Goal: Task Accomplishment & Management: Understand process/instructions

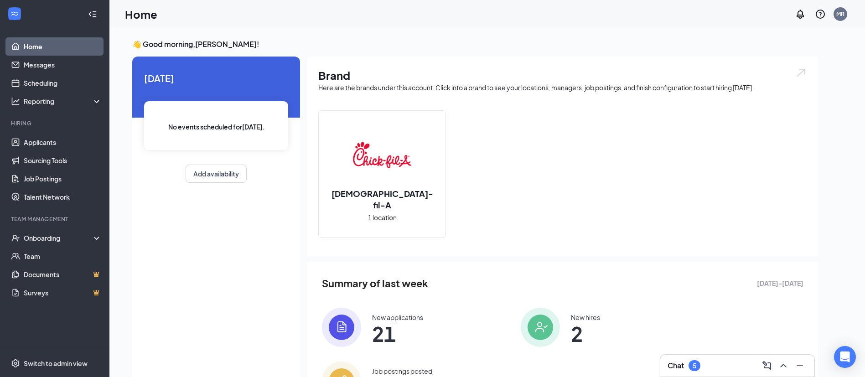
click at [694, 364] on div "5" at bounding box center [694, 366] width 4 height 8
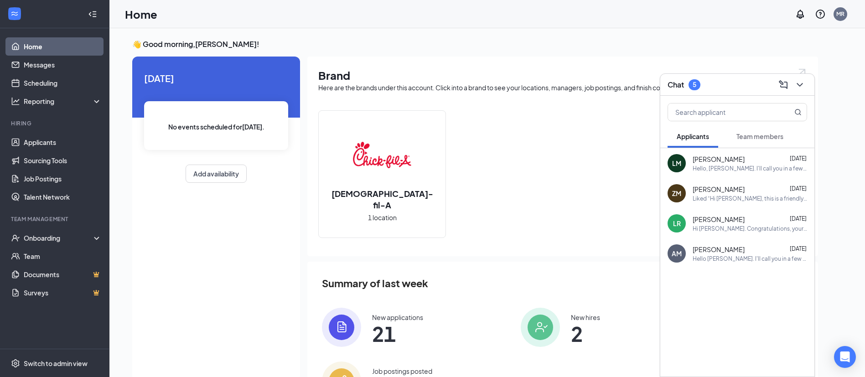
click at [752, 134] on span "Team members" at bounding box center [759, 136] width 47 height 8
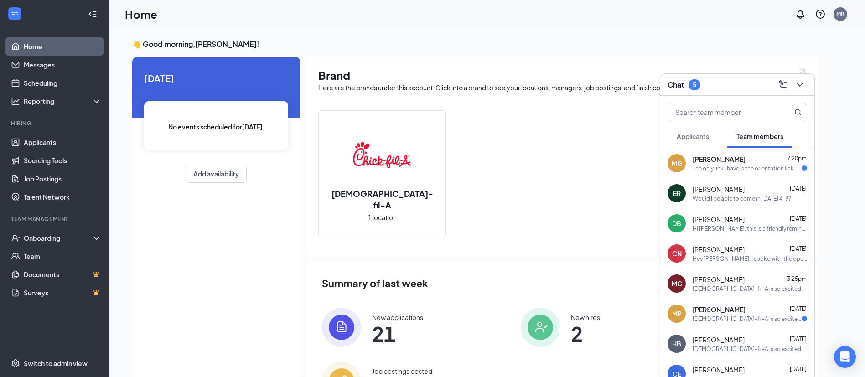
click at [525, 119] on div "[DEMOGRAPHIC_DATA]-fil-A 1 location" at bounding box center [562, 177] width 489 height 135
click at [41, 242] on div "Onboarding" at bounding box center [59, 237] width 70 height 9
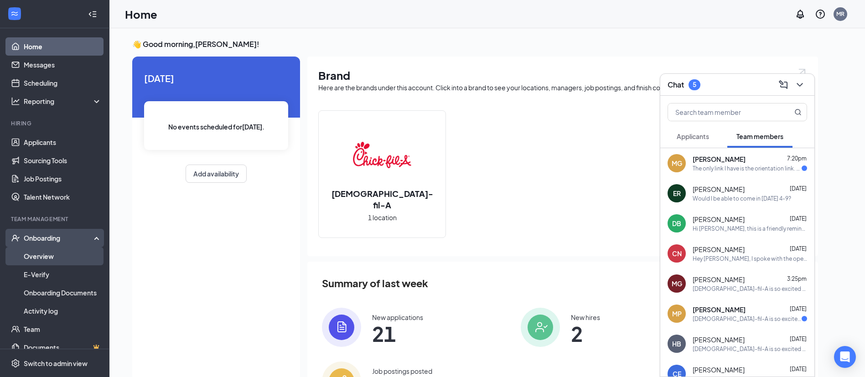
click at [48, 257] on link "Overview" at bounding box center [63, 256] width 78 height 18
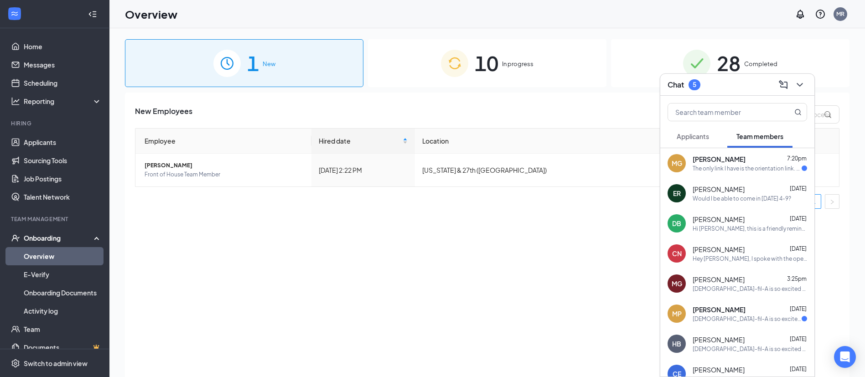
click at [561, 251] on div "New Employees Employee Hired date Location Actions [PERSON_NAME] Front of House…" at bounding box center [487, 246] width 724 height 307
click at [797, 83] on icon "ChevronDown" at bounding box center [799, 85] width 6 height 4
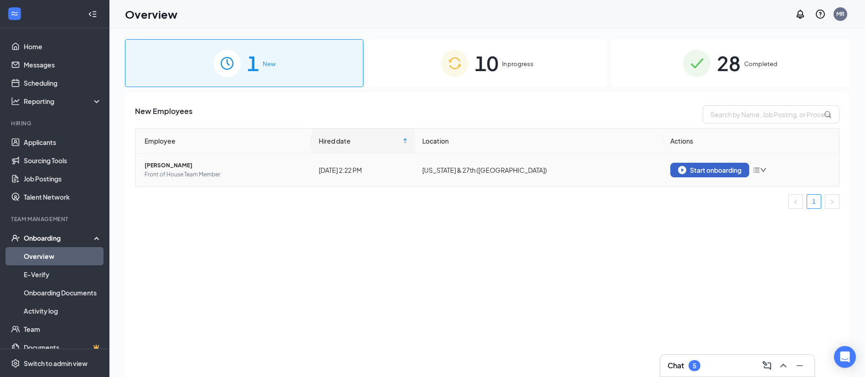
click at [704, 168] on div "Start onboarding" at bounding box center [709, 170] width 63 height 8
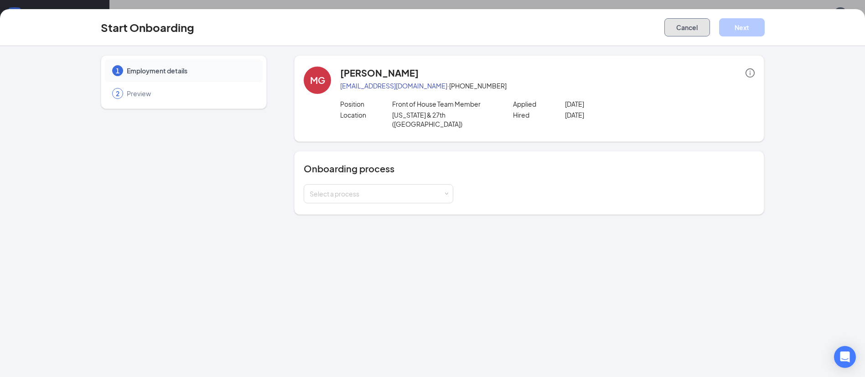
click at [691, 27] on button "Cancel" at bounding box center [687, 27] width 46 height 18
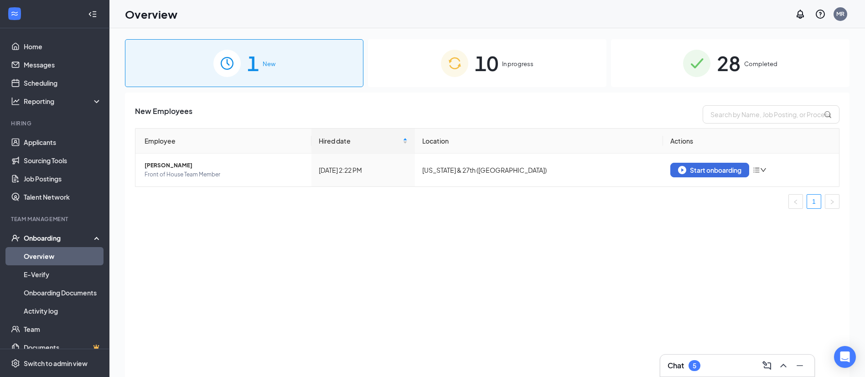
click at [486, 52] on span "10" at bounding box center [486, 62] width 24 height 31
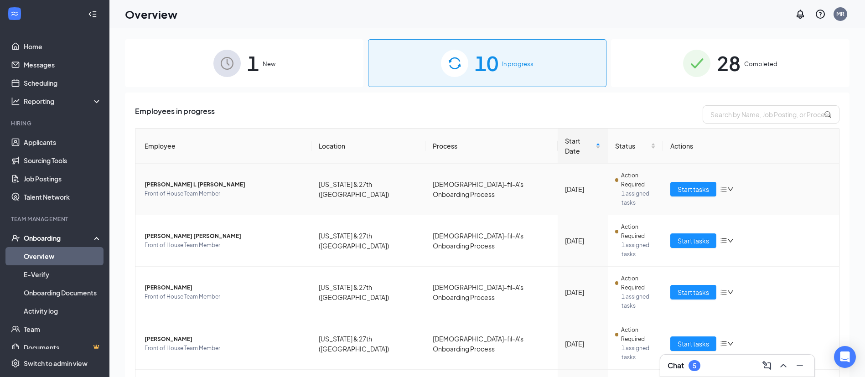
scroll to position [141, 0]
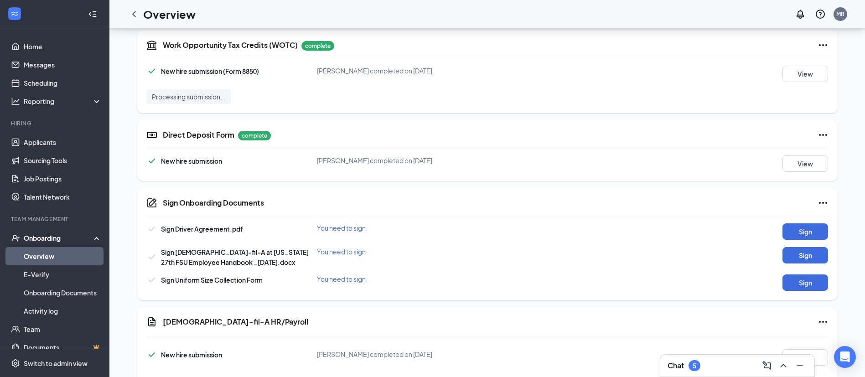
scroll to position [447, 0]
click at [807, 229] on button "Sign" at bounding box center [805, 230] width 46 height 16
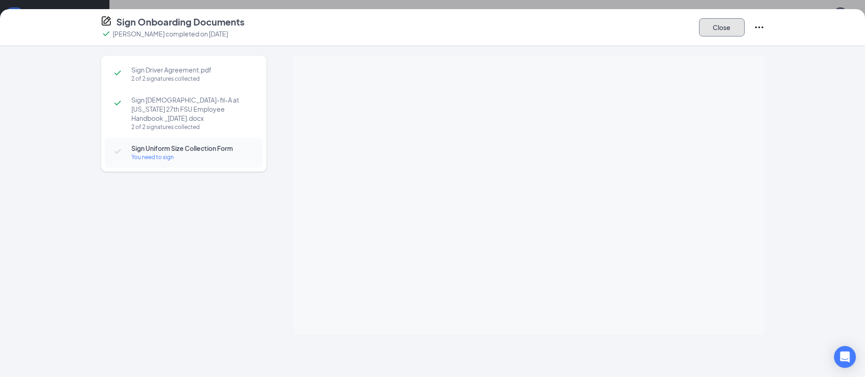
click at [731, 22] on button "Close" at bounding box center [722, 27] width 46 height 18
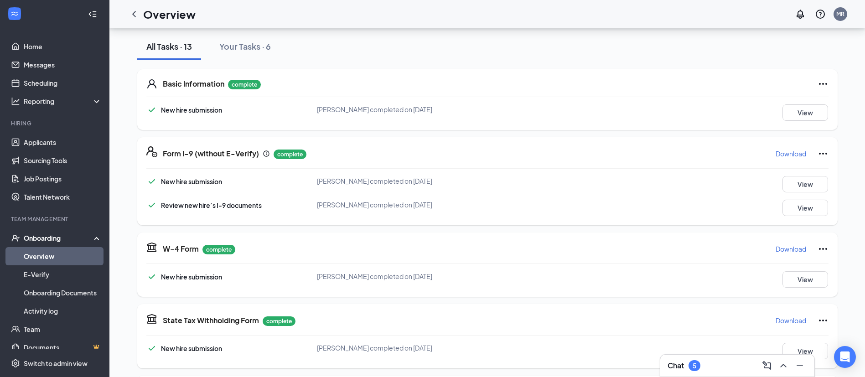
scroll to position [0, 0]
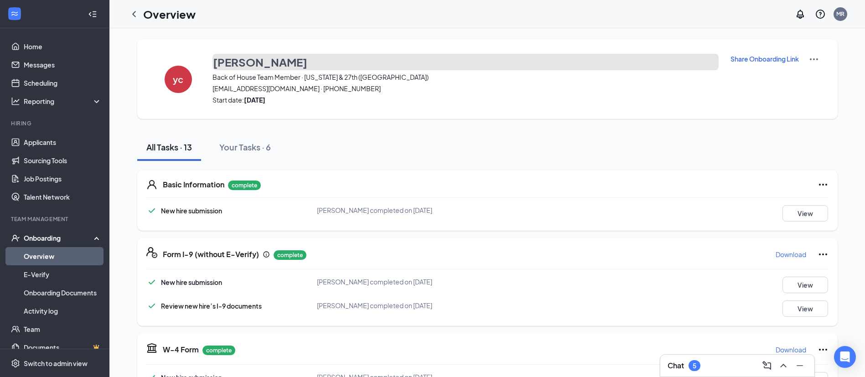
click at [279, 60] on h3 "[PERSON_NAME]" at bounding box center [260, 61] width 94 height 15
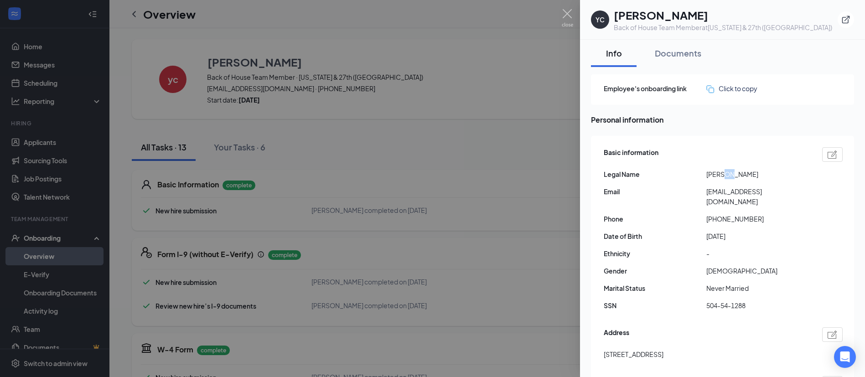
drag, startPoint x: 721, startPoint y: 176, endPoint x: 764, endPoint y: 180, distance: 43.4
click at [764, 180] on div "Basic information Legal Name [PERSON_NAME] Email [EMAIL_ADDRESS][DOMAIN_NAME] P…" at bounding box center [722, 231] width 239 height 173
drag, startPoint x: 722, startPoint y: 192, endPoint x: 762, endPoint y: 204, distance: 41.3
click at [762, 204] on div "Basic information Legal Name [PERSON_NAME] Email [EMAIL_ADDRESS][DOMAIN_NAME] P…" at bounding box center [722, 231] width 239 height 173
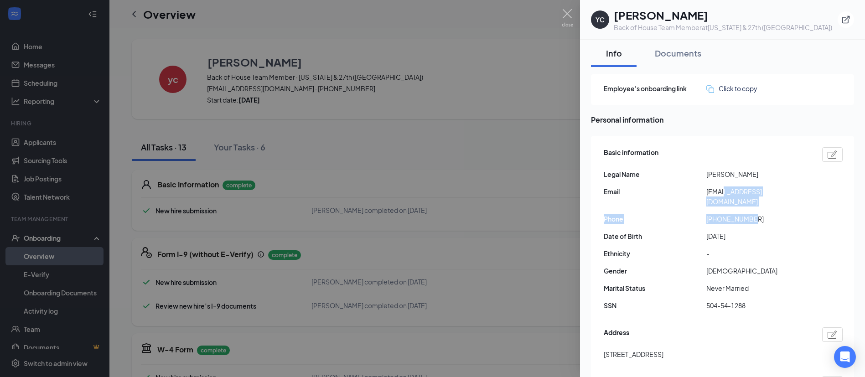
click at [762, 214] on span "[PHONE_NUMBER]" at bounding box center [757, 219] width 103 height 10
drag, startPoint x: 713, startPoint y: 197, endPoint x: 738, endPoint y: 196, distance: 25.1
click at [733, 196] on div "Basic information Legal Name [PERSON_NAME] Email [EMAIL_ADDRESS][DOMAIN_NAME] P…" at bounding box center [722, 231] width 239 height 173
click at [740, 196] on span "[EMAIL_ADDRESS][DOMAIN_NAME]" at bounding box center [757, 196] width 103 height 20
drag, startPoint x: 729, startPoint y: 194, endPoint x: 751, endPoint y: 194, distance: 21.9
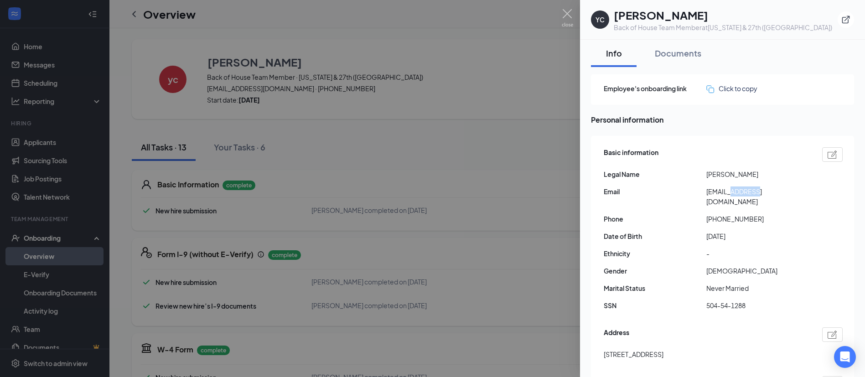
click at [751, 194] on span "[EMAIL_ADDRESS][DOMAIN_NAME]" at bounding box center [757, 196] width 103 height 20
click at [762, 191] on span "[EMAIL_ADDRESS][DOMAIN_NAME]" at bounding box center [757, 196] width 103 height 20
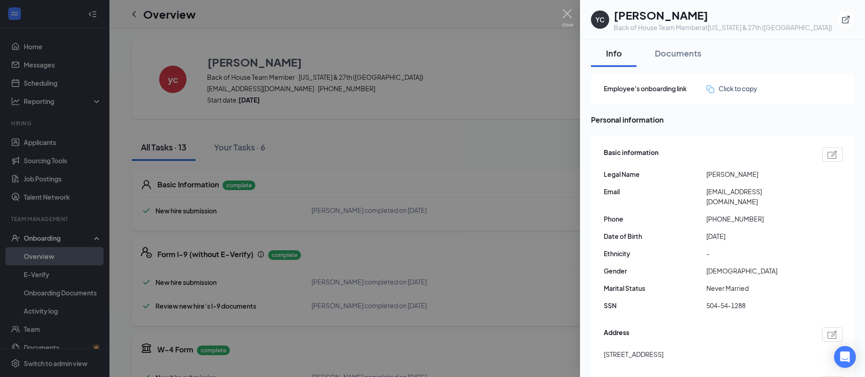
click at [779, 192] on span "[EMAIL_ADDRESS][DOMAIN_NAME]" at bounding box center [757, 196] width 103 height 20
click at [788, 192] on span "[EMAIL_ADDRESS][DOMAIN_NAME]" at bounding box center [757, 196] width 103 height 20
click at [790, 193] on span "[EMAIL_ADDRESS][DOMAIN_NAME]" at bounding box center [757, 196] width 103 height 20
drag, startPoint x: 788, startPoint y: 192, endPoint x: 707, endPoint y: 195, distance: 81.2
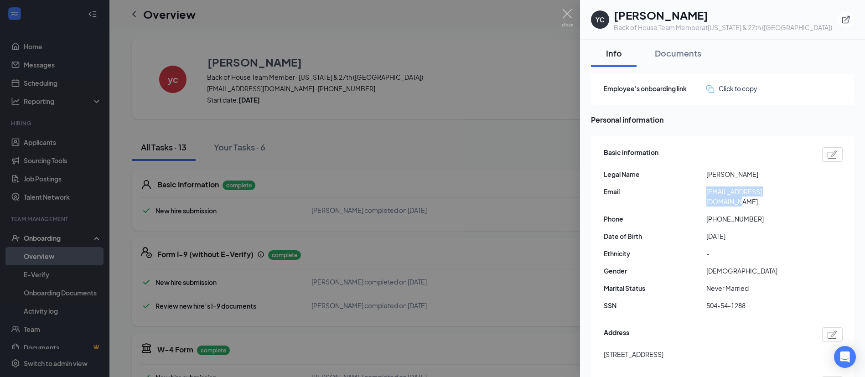
click at [707, 195] on span "[EMAIL_ADDRESS][DOMAIN_NAME]" at bounding box center [757, 196] width 103 height 20
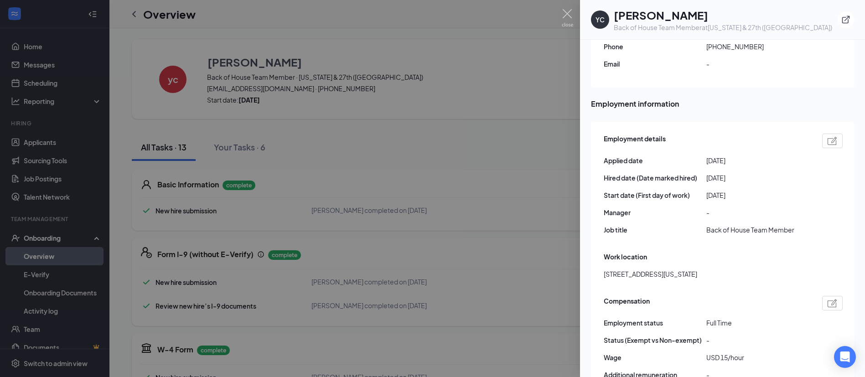
scroll to position [518, 0]
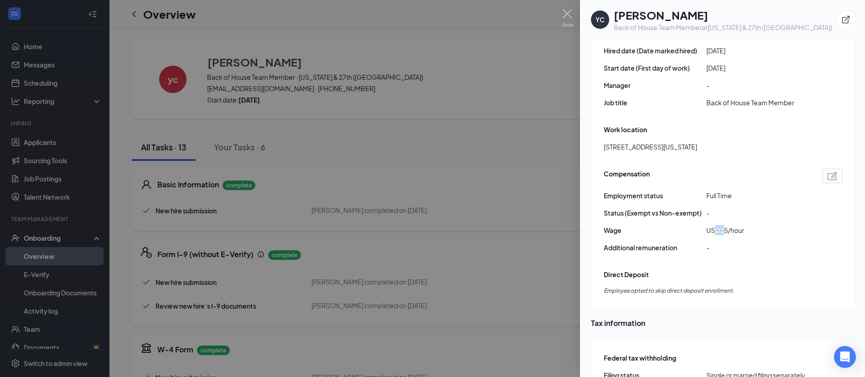
drag, startPoint x: 717, startPoint y: 215, endPoint x: 726, endPoint y: 215, distance: 9.1
click at [726, 225] on span "USD 15/hour" at bounding box center [757, 230] width 103 height 10
click at [500, 186] on div at bounding box center [432, 188] width 865 height 377
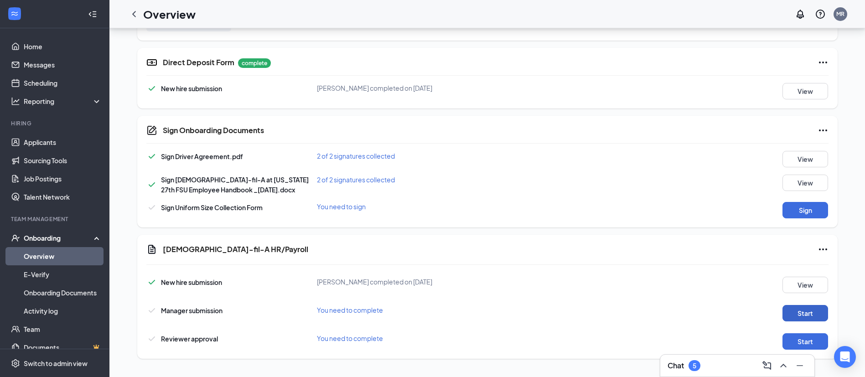
click at [813, 317] on button "Start" at bounding box center [805, 313] width 46 height 16
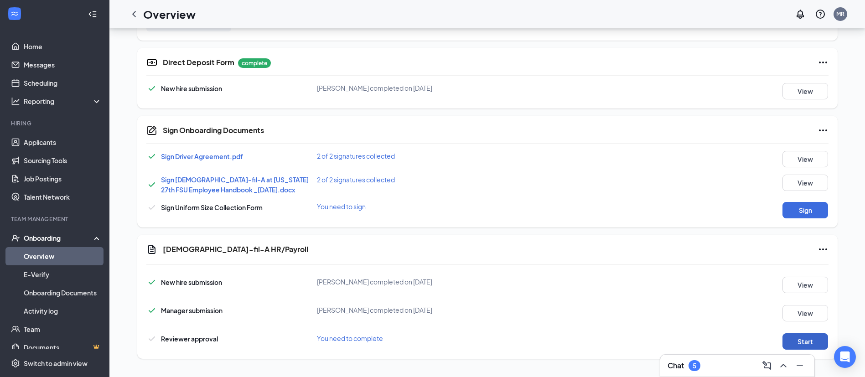
click at [813, 342] on button "Start" at bounding box center [805, 341] width 46 height 16
click at [716, 369] on div "Chat 5" at bounding box center [736, 365] width 139 height 15
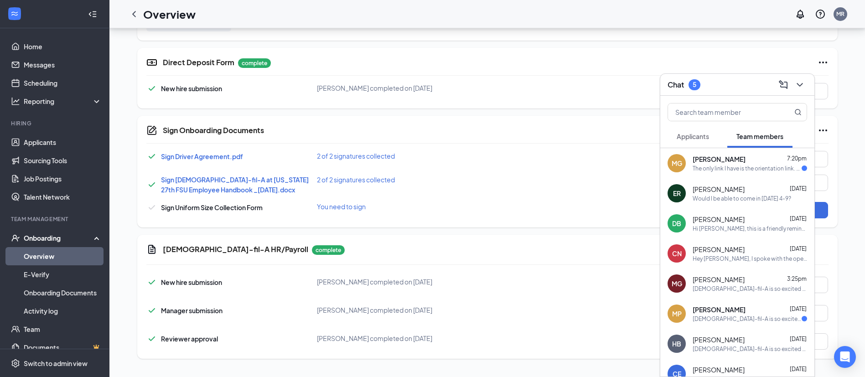
click at [627, 17] on div "Overview MR" at bounding box center [486, 14] width 755 height 28
click at [799, 82] on icon "ChevronDown" at bounding box center [799, 84] width 11 height 11
